Goal: Information Seeking & Learning: Learn about a topic

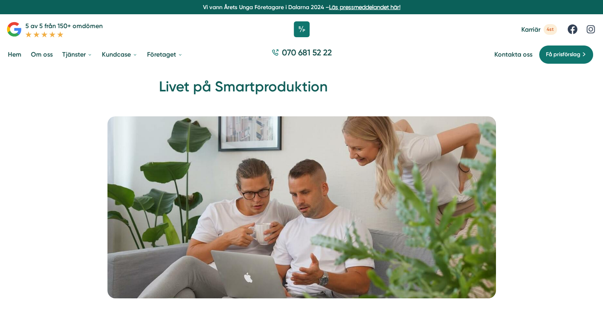
click at [543, 34] on link "Karriär 4st" at bounding box center [539, 29] width 36 height 11
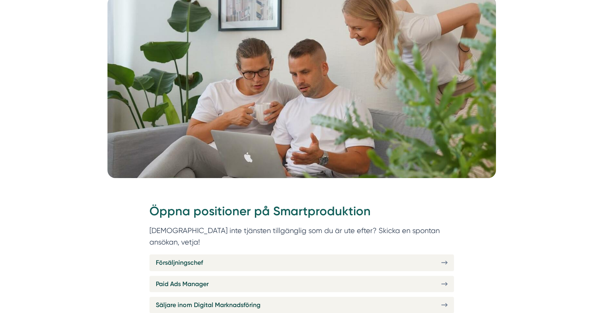
scroll to position [119, 0]
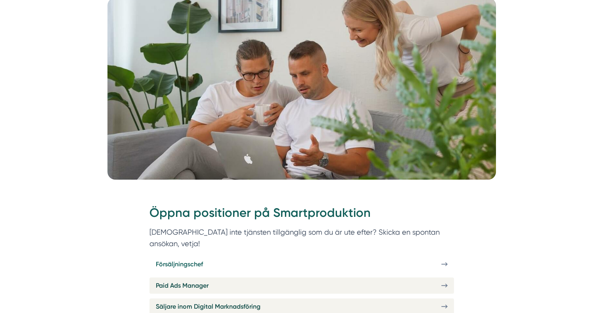
click at [201, 260] on span "Försäljningschef" at bounding box center [179, 265] width 47 height 10
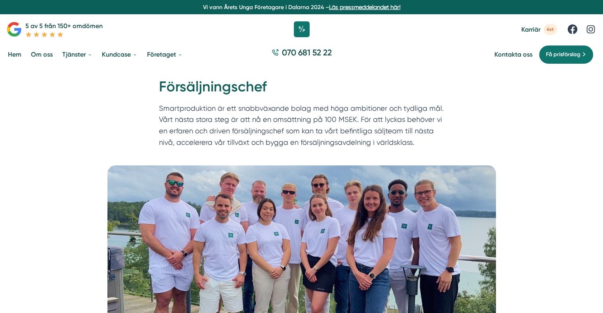
click at [38, 55] on link "Om oss" at bounding box center [41, 54] width 25 height 20
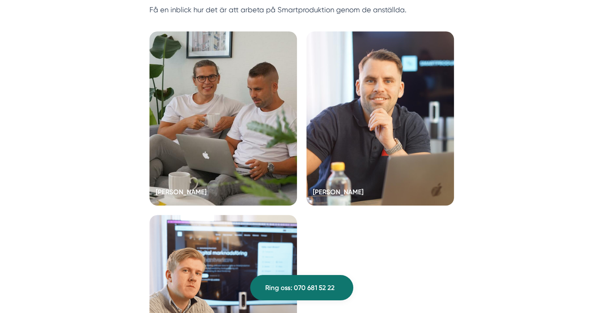
scroll to position [1585, 0]
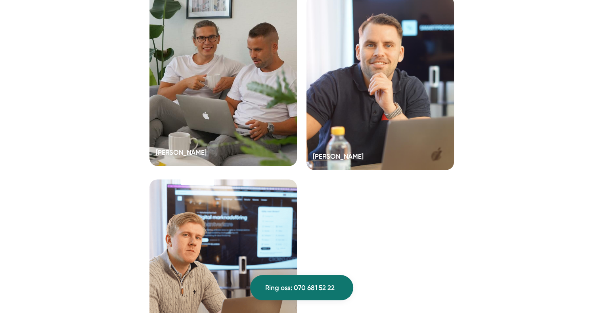
click at [263, 148] on div at bounding box center [222, 79] width 147 height 174
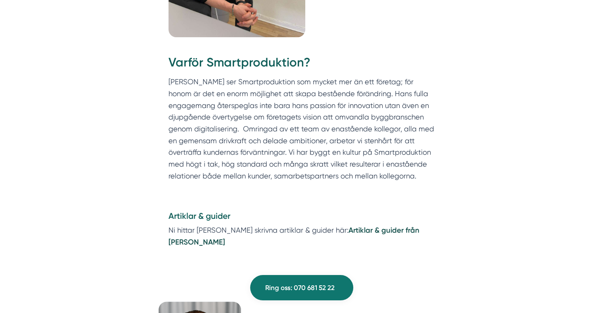
scroll to position [792, 0]
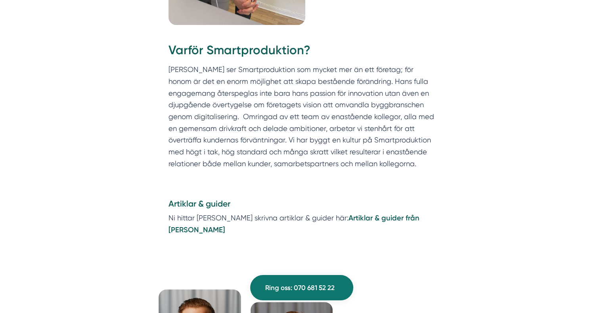
click at [386, 214] on strong "Artiklar & guider från [PERSON_NAME]" at bounding box center [293, 224] width 251 height 21
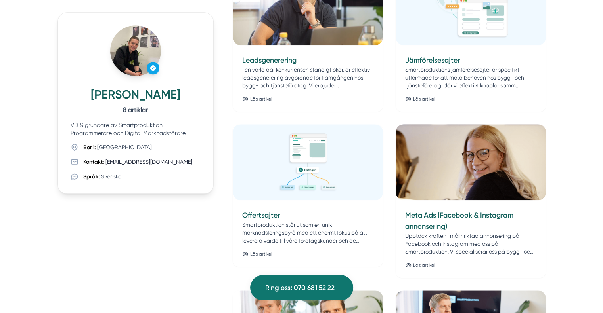
scroll to position [475, 0]
